Goal: Information Seeking & Learning: Learn about a topic

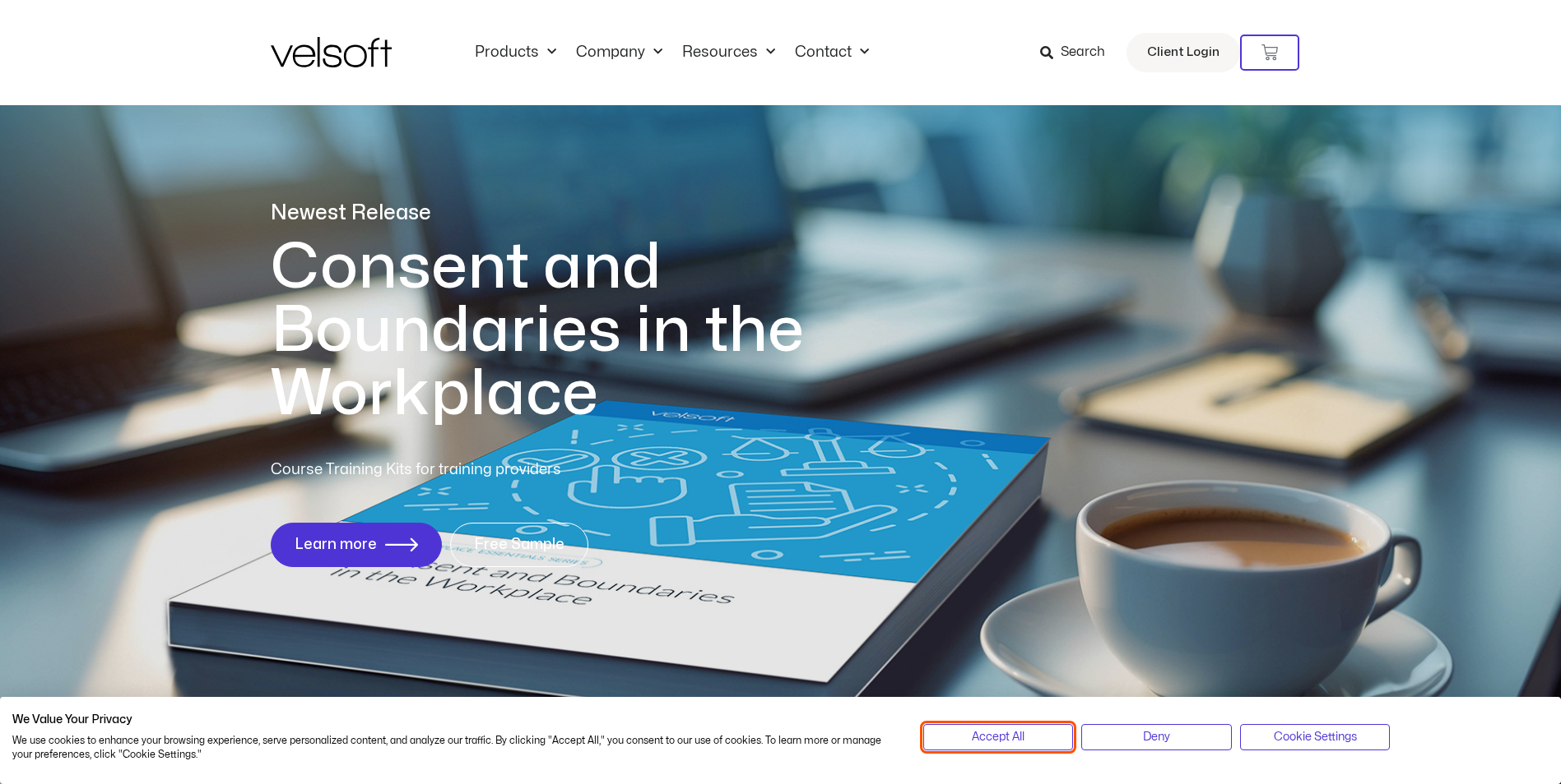
click at [1042, 740] on button "Accept All" at bounding box center [998, 738] width 151 height 26
click at [316, 531] on link "Learn more" at bounding box center [355, 545] width 162 height 42
